Goal: Information Seeking & Learning: Check status

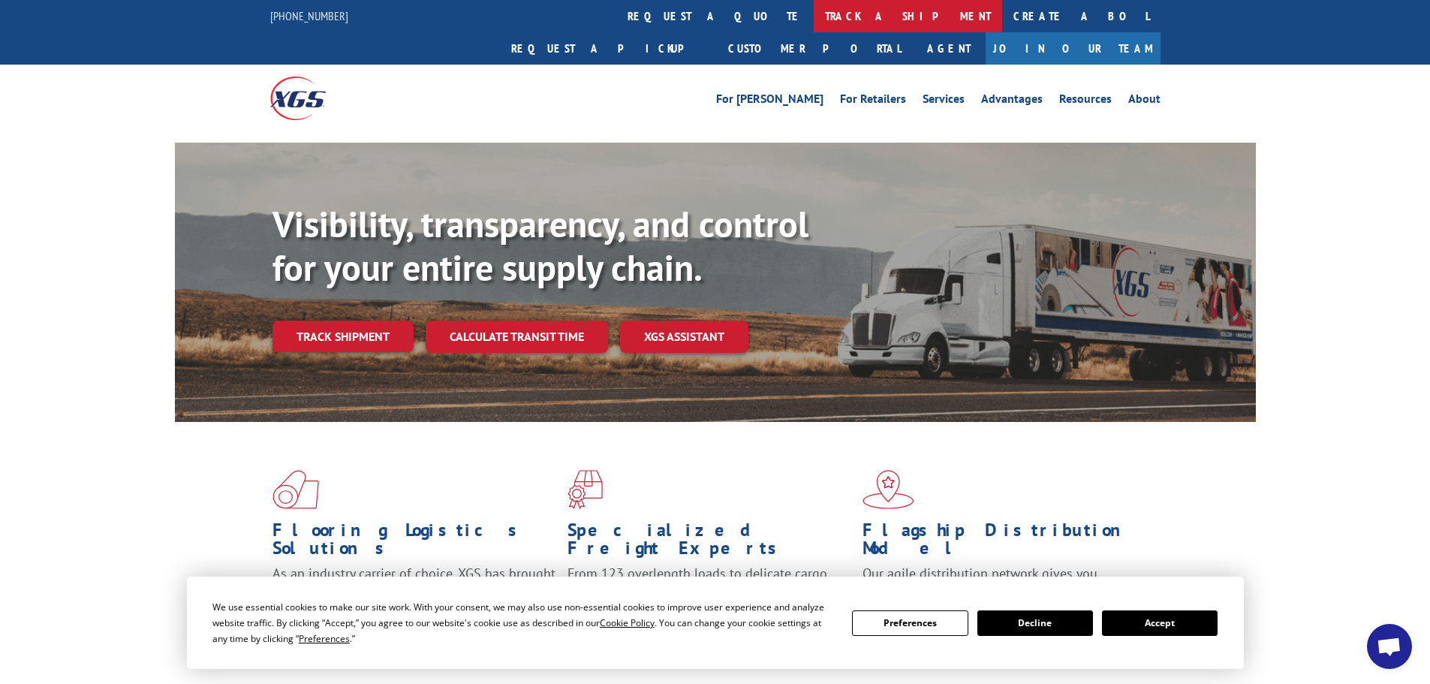
click at [814, 5] on link "track a shipment" at bounding box center [908, 16] width 188 height 32
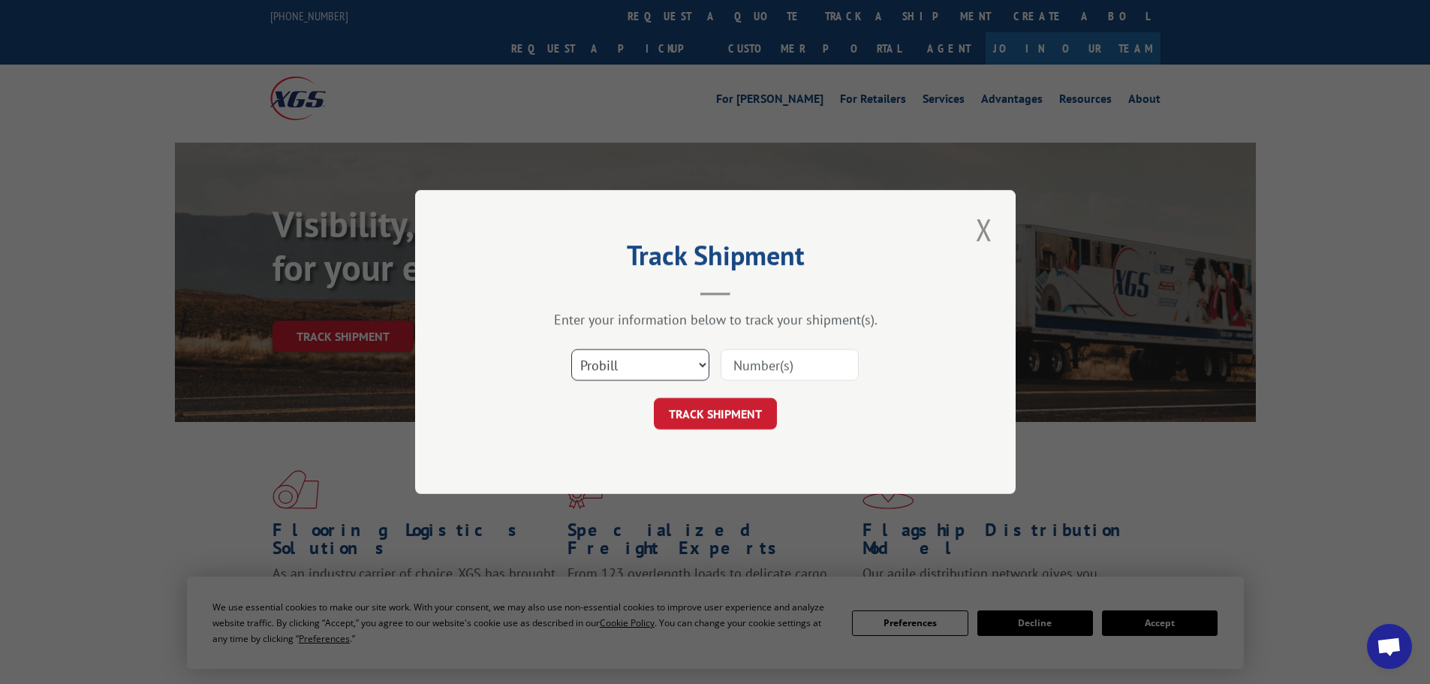
click at [671, 362] on select "Select category... Probill BOL PO" at bounding box center [640, 365] width 138 height 32
select select "po"
click at [571, 349] on select "Select category... Probill BOL PO" at bounding box center [640, 365] width 138 height 32
click at [770, 366] on input at bounding box center [790, 365] width 138 height 32
paste input "71535725"
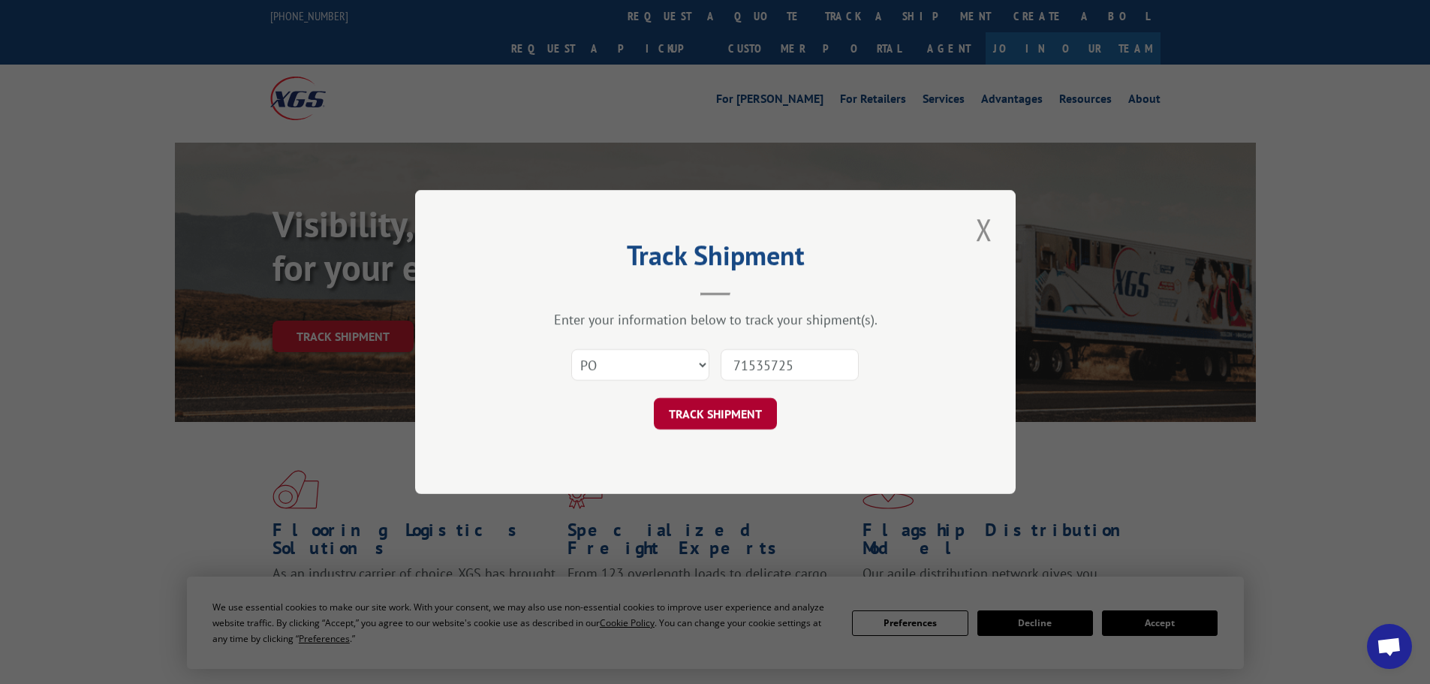
type input "71535725"
click at [702, 411] on button "TRACK SHIPMENT" at bounding box center [715, 414] width 123 height 32
